Goal: Task Accomplishment & Management: Manage account settings

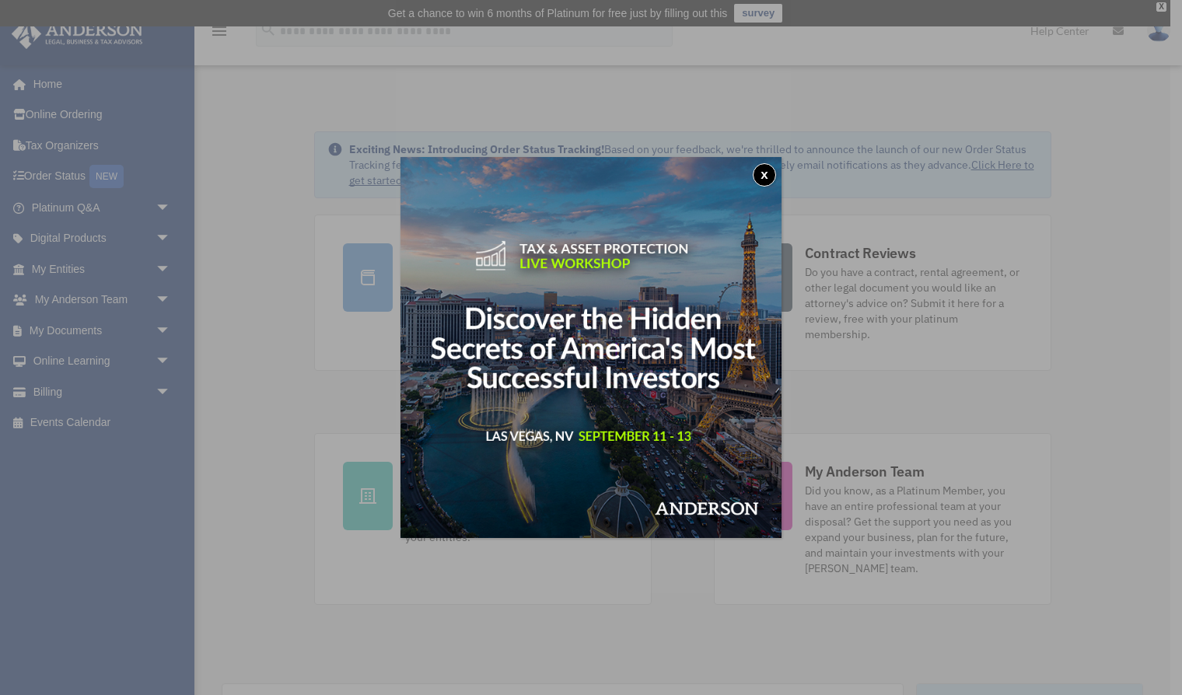
click at [763, 178] on button "x" at bounding box center [764, 174] width 23 height 23
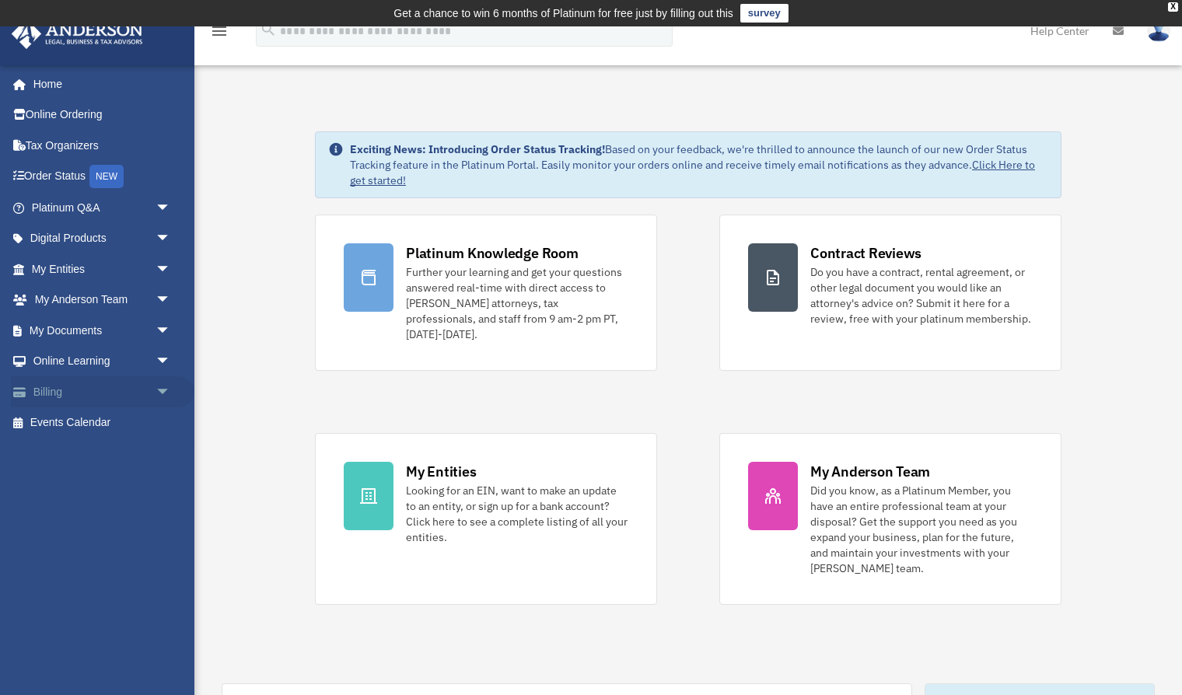
click at [72, 393] on link "Billing arrow_drop_down" at bounding box center [103, 391] width 184 height 31
click at [166, 392] on span "arrow_drop_down" at bounding box center [171, 392] width 31 height 32
click at [104, 424] on link "$ Open Invoices" at bounding box center [108, 423] width 173 height 32
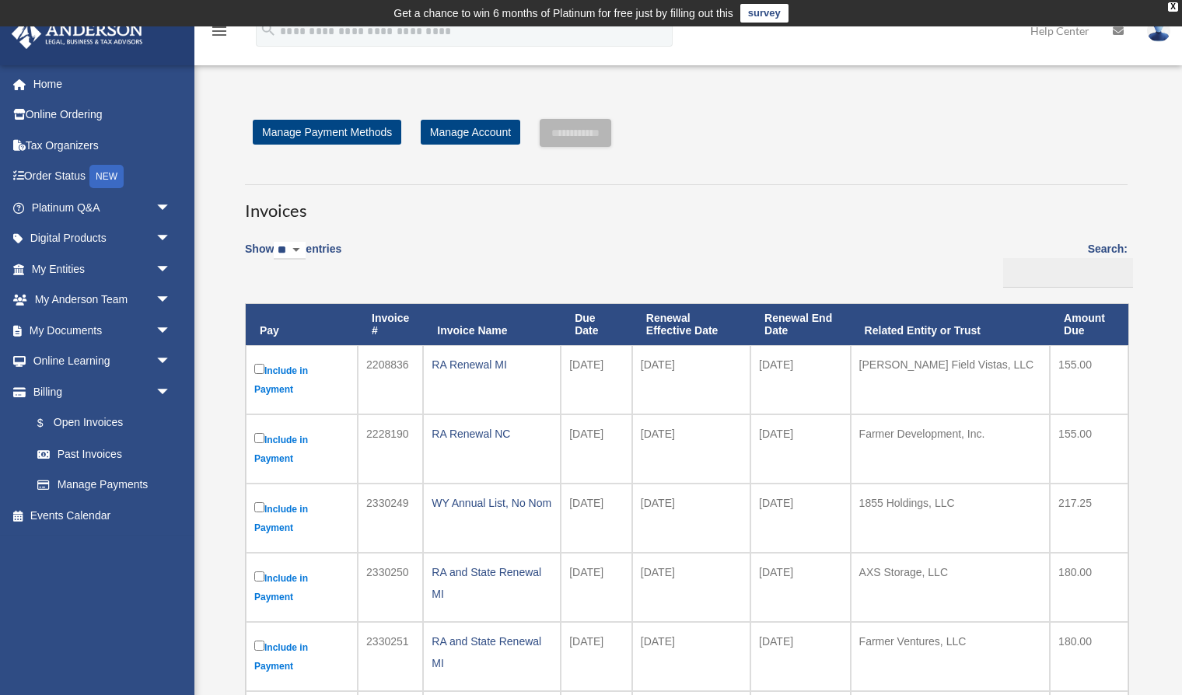
click at [506, 290] on div "Show ** ** ** *** entries Search: Pay Invoice # Invoice Name Due Date Renewal E…" at bounding box center [686, 662] width 883 height 862
click at [1161, 38] on img at bounding box center [1158, 30] width 23 height 23
